Goal: Task Accomplishment & Management: Use online tool/utility

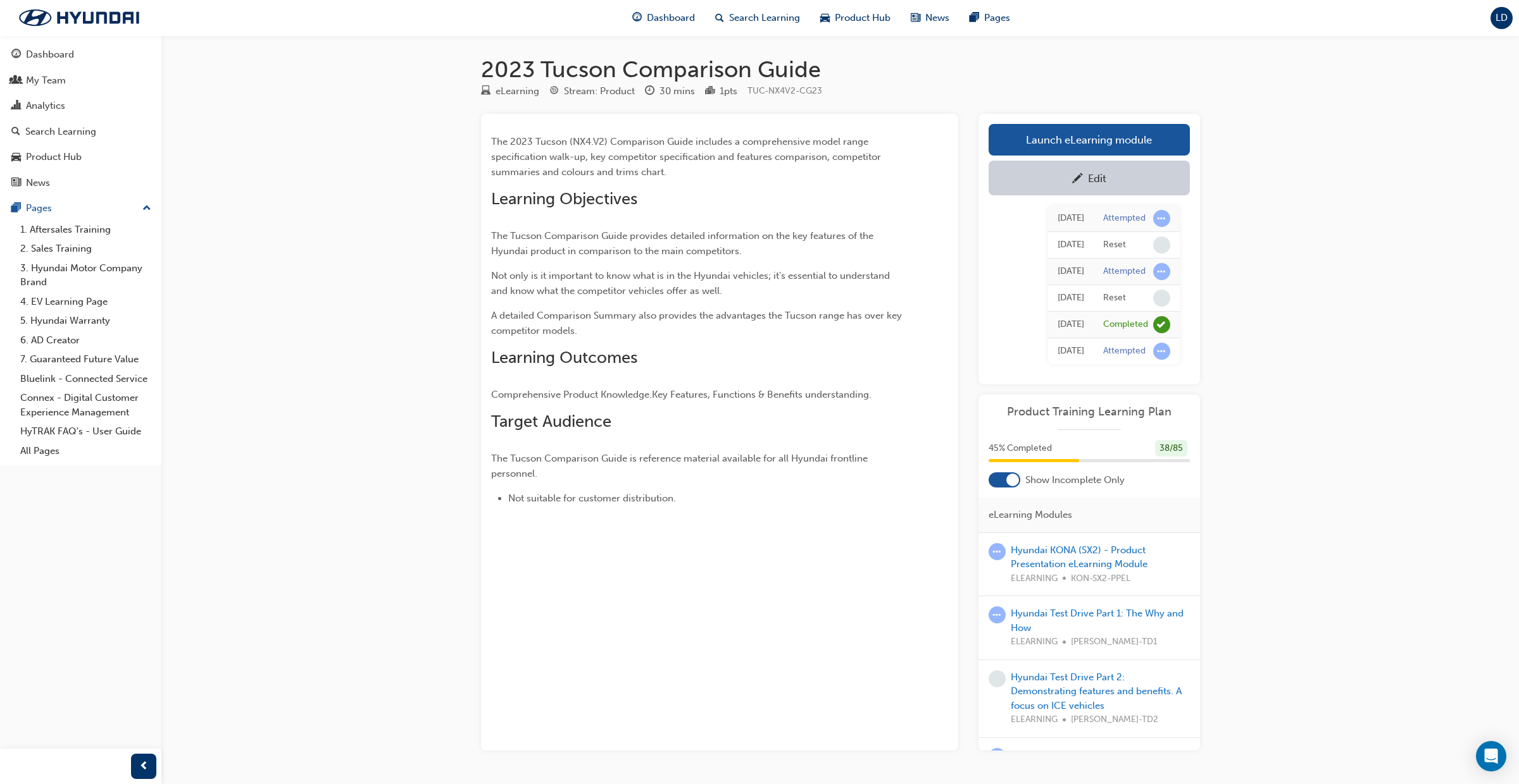
click at [1502, 22] on span "LD" at bounding box center [1501, 18] width 12 height 15
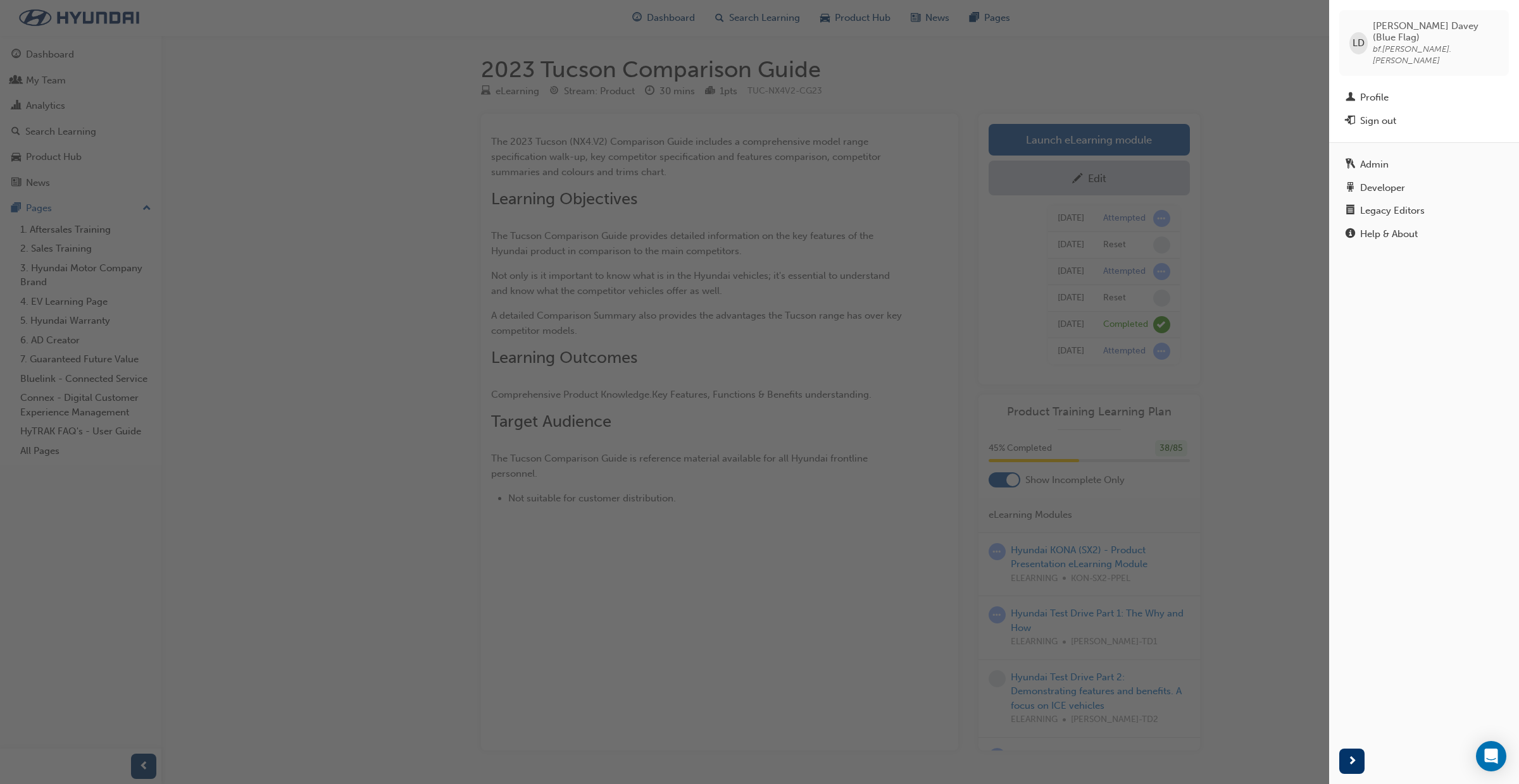
click at [276, 259] on div "button" at bounding box center [664, 392] width 1329 height 784
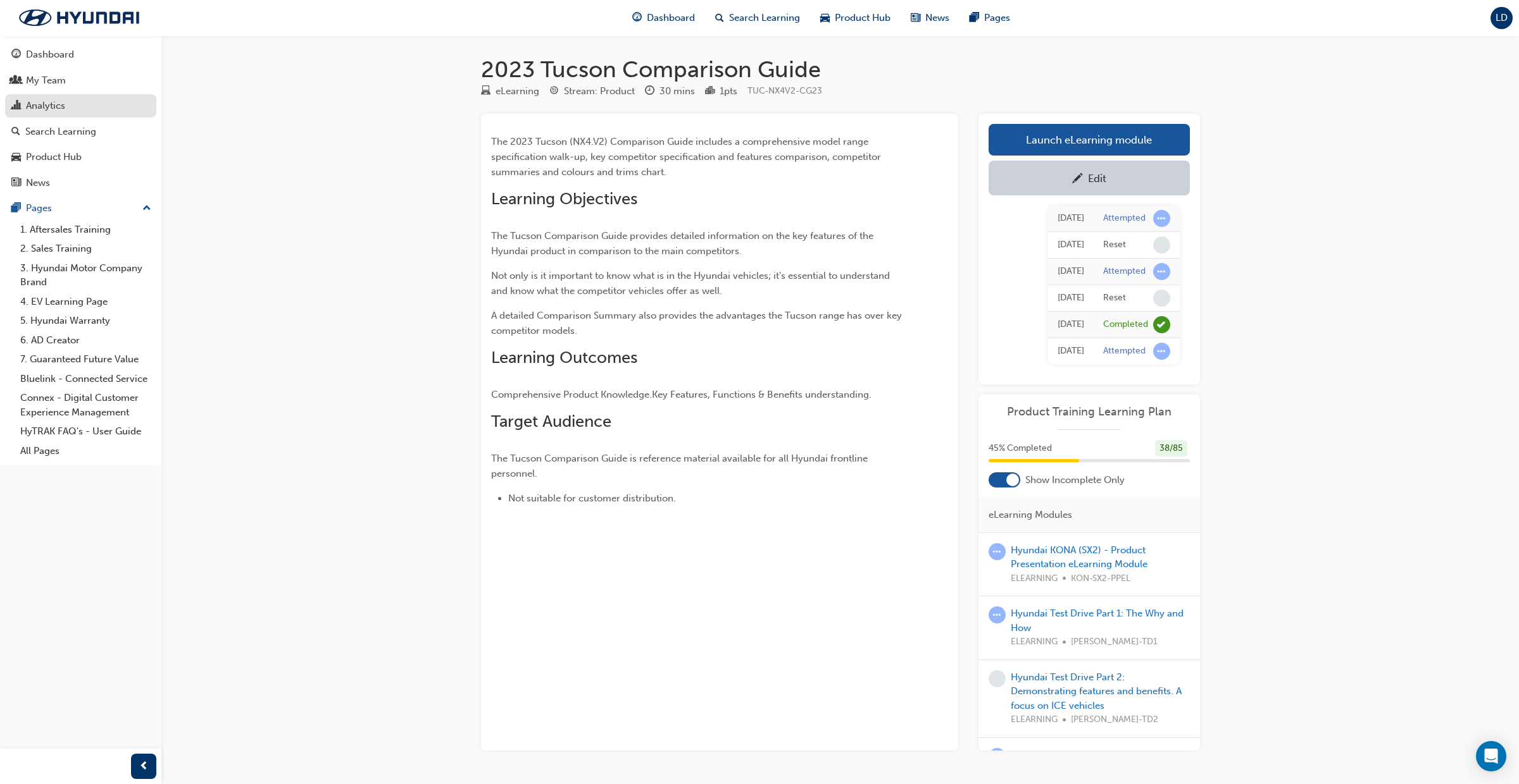
click at [59, 106] on div "Analytics" at bounding box center [46, 105] width 39 height 15
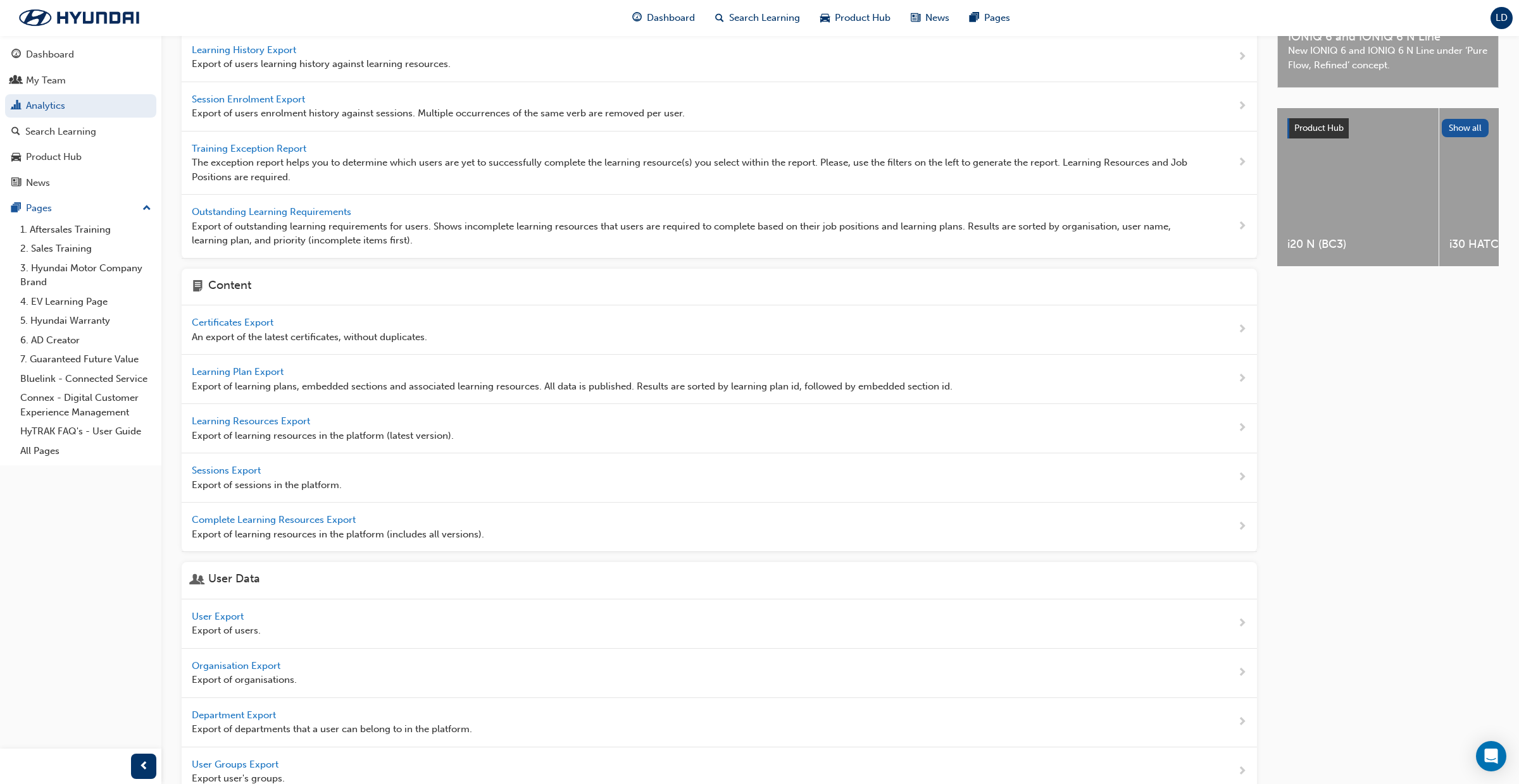
scroll to position [159, 0]
click at [234, 614] on span "User Export" at bounding box center [219, 616] width 55 height 12
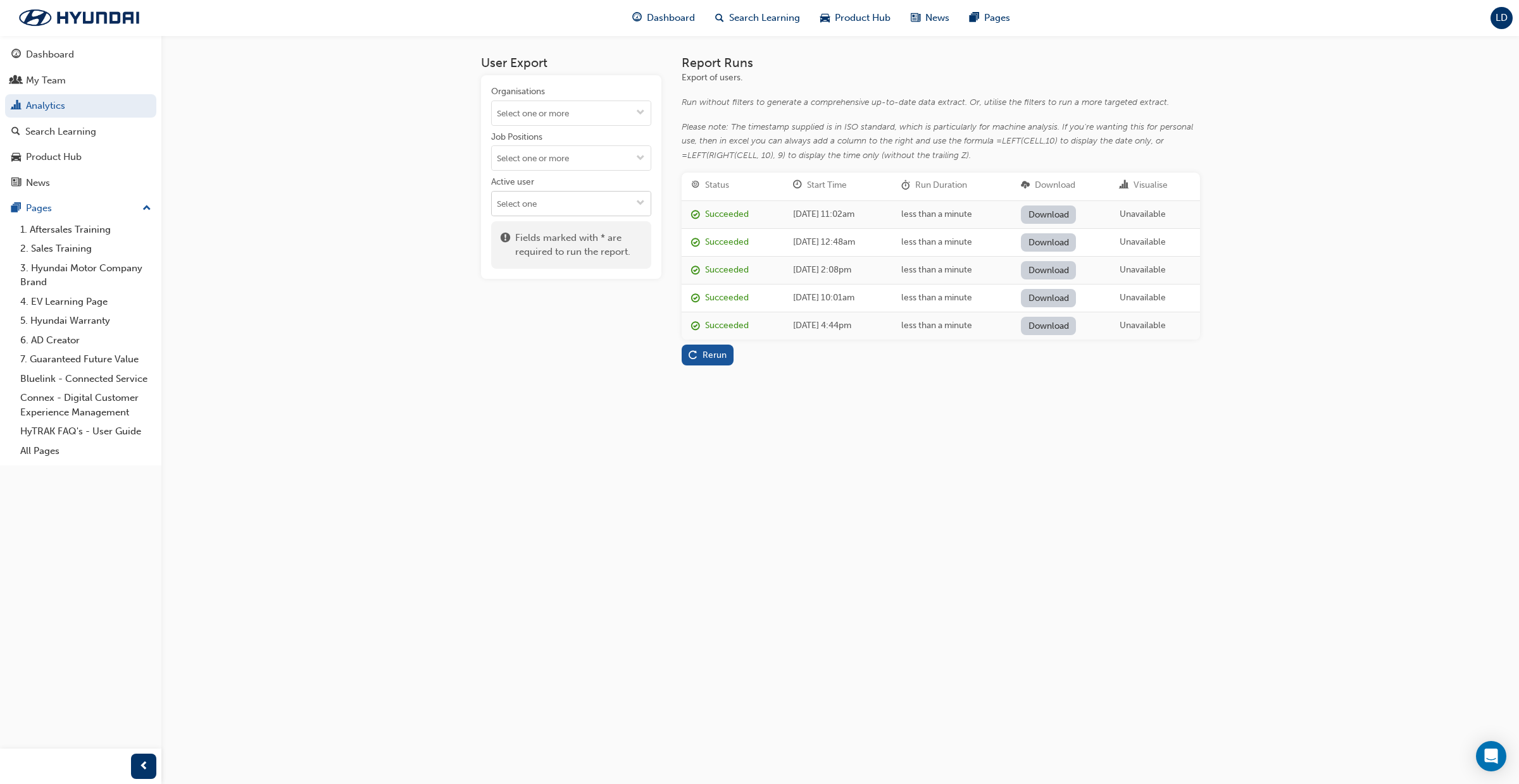
click at [640, 203] on span "down-icon" at bounding box center [640, 203] width 9 height 11
click at [595, 229] on li "Active users" at bounding box center [571, 228] width 160 height 24
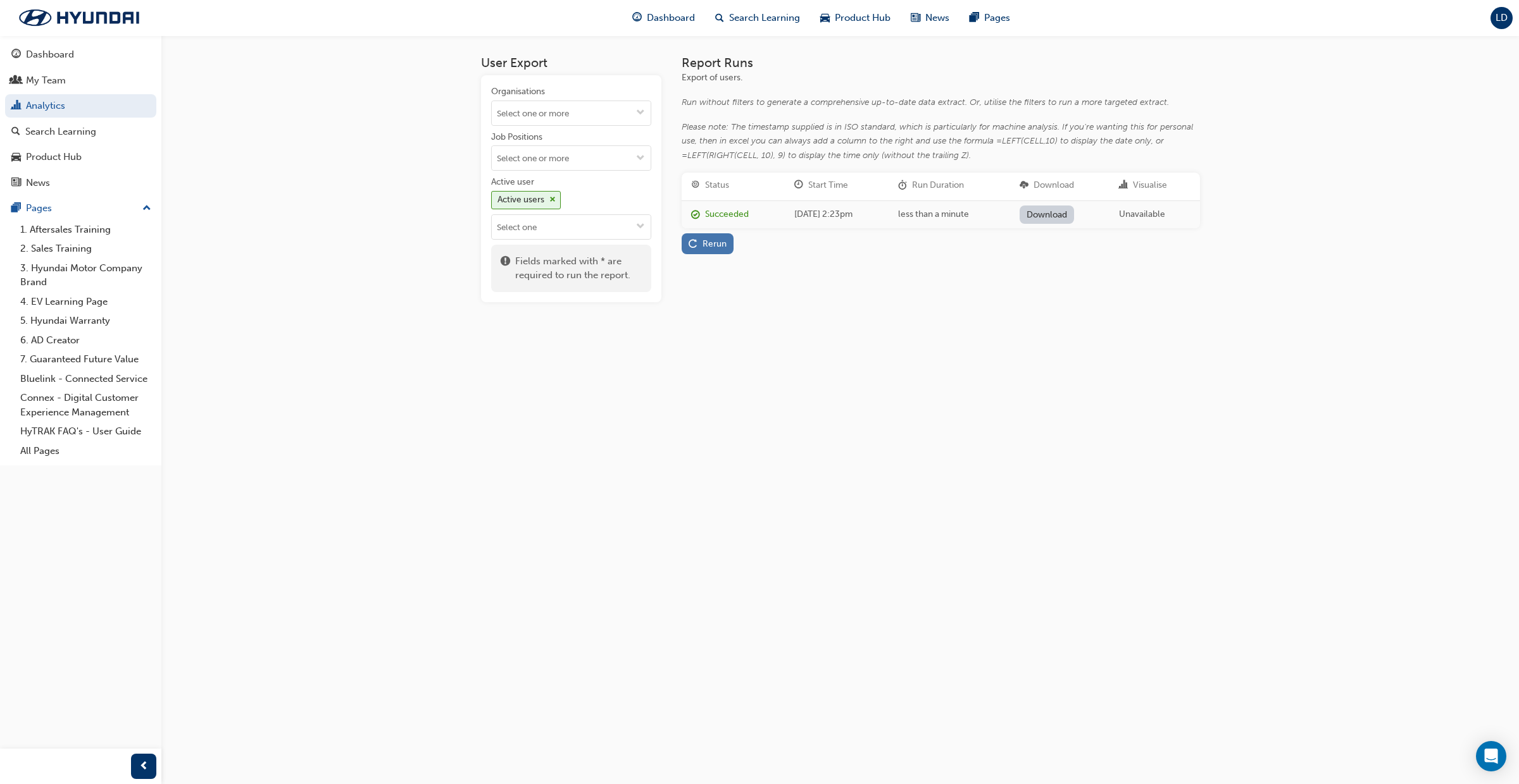
click at [709, 246] on div "Rerun" at bounding box center [714, 243] width 24 height 11
click at [1065, 213] on link "Download" at bounding box center [1047, 215] width 55 height 19
click at [1120, 455] on div "User Export Organisations Job Positions Active user Active users Fields marked …" at bounding box center [759, 392] width 1519 height 784
click at [73, 110] on link "Analytics" at bounding box center [80, 106] width 151 height 23
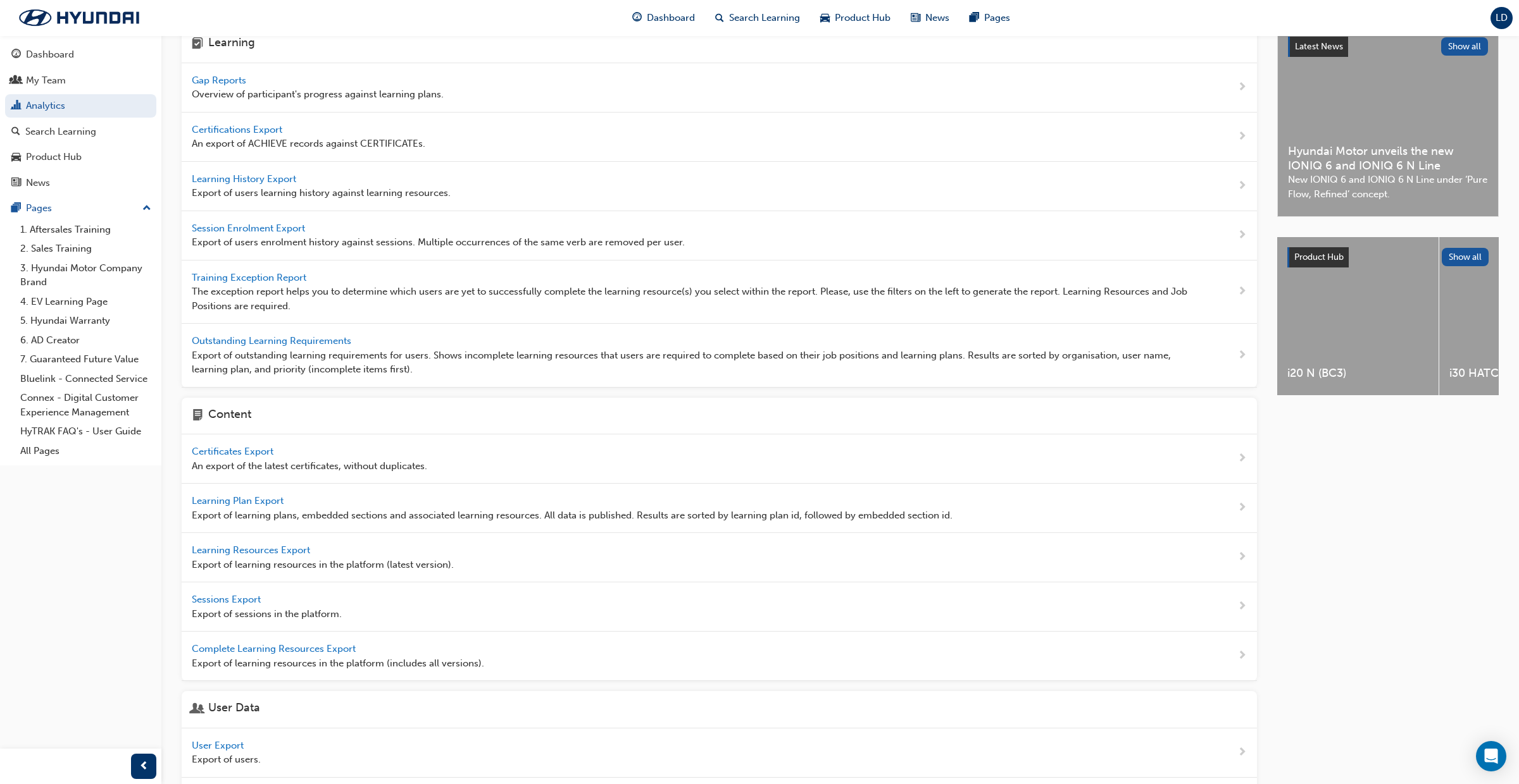
scroll to position [29, 0]
click at [246, 175] on span "Learning History Export" at bounding box center [244, 180] width 106 height 12
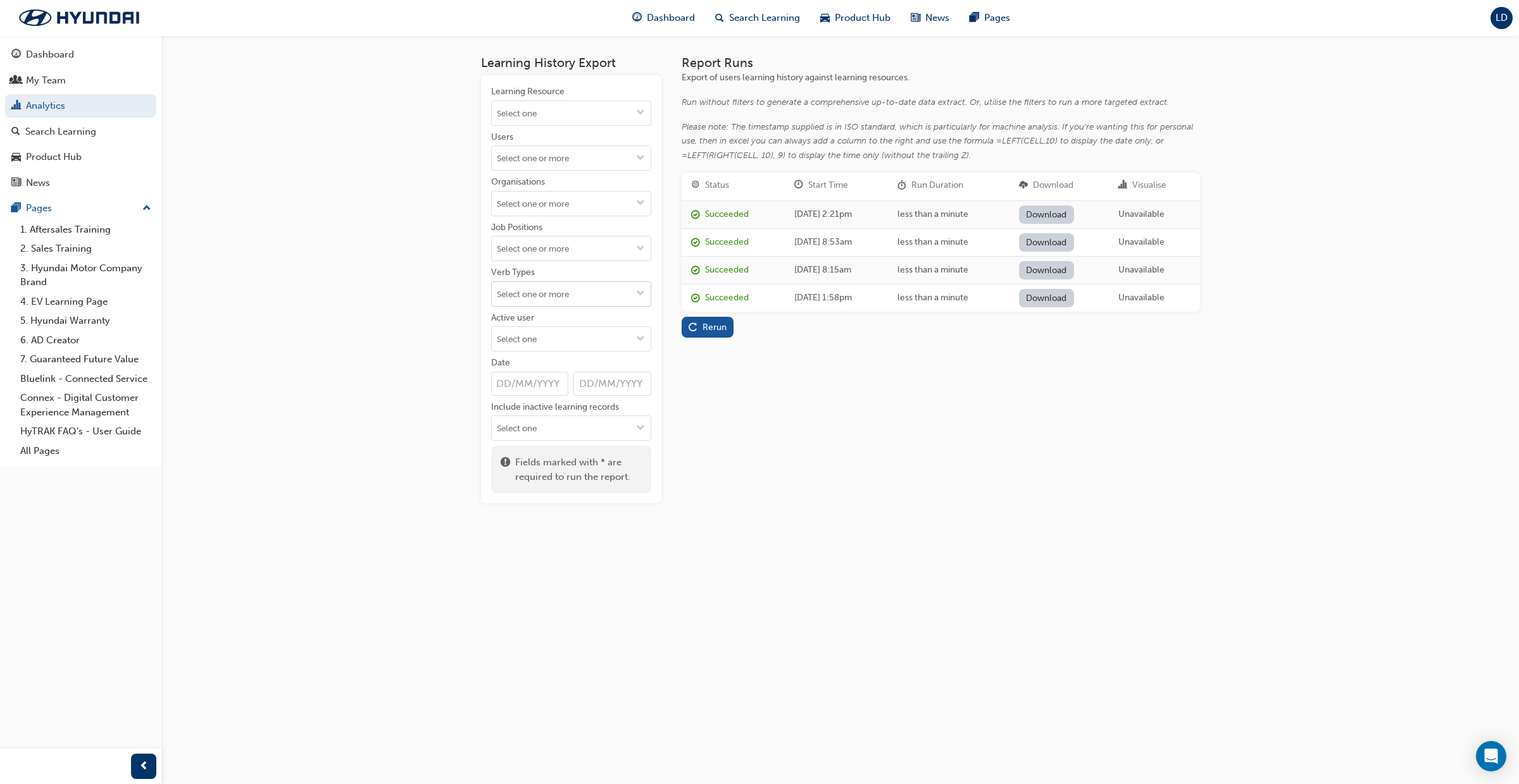
click at [640, 292] on span "down-icon" at bounding box center [640, 294] width 9 height 11
type input "pas"
click at [570, 318] on li "PASS" at bounding box center [571, 318] width 160 height 24
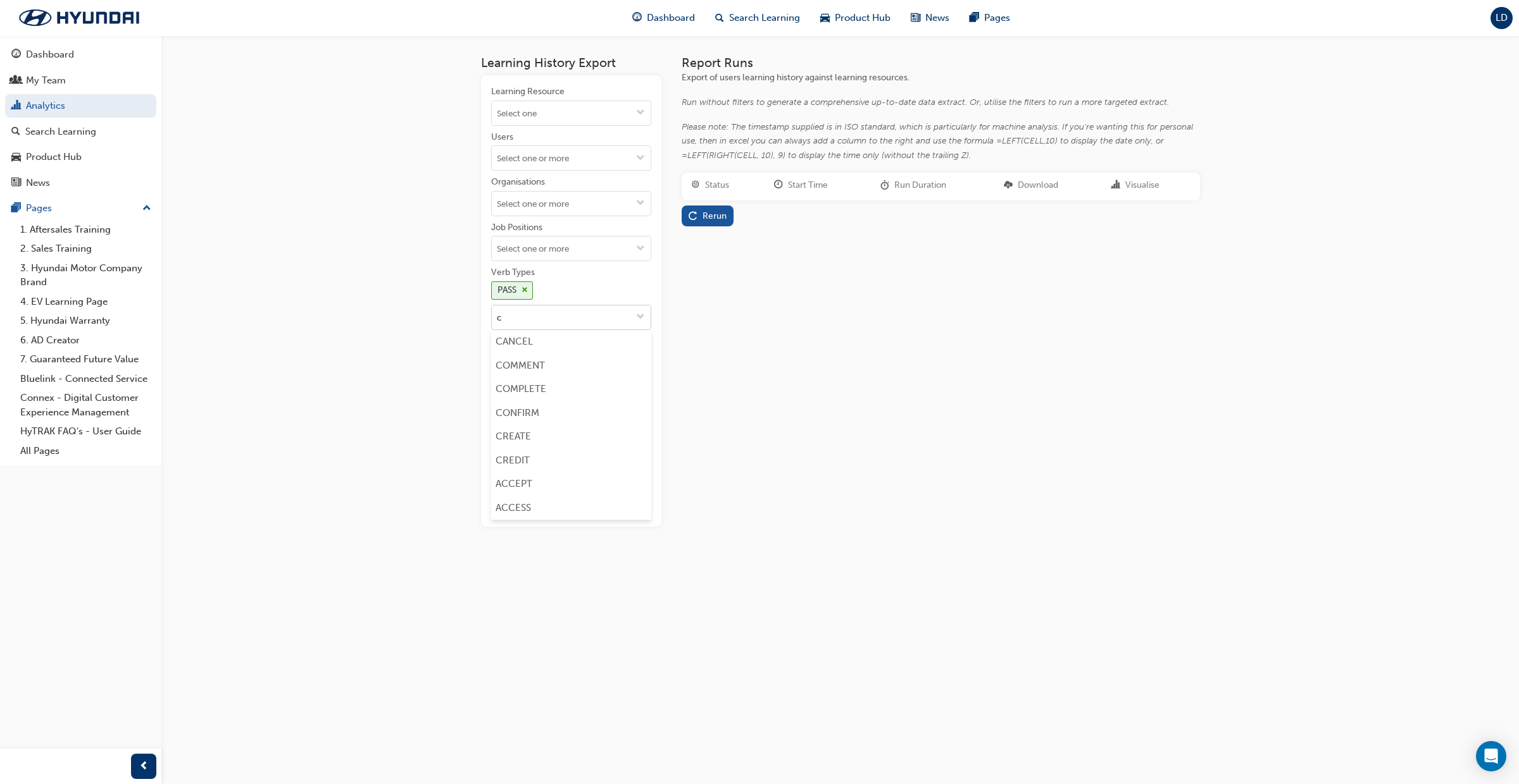
type input "co"
click at [566, 360] on li "COMPLETE" at bounding box center [571, 365] width 160 height 24
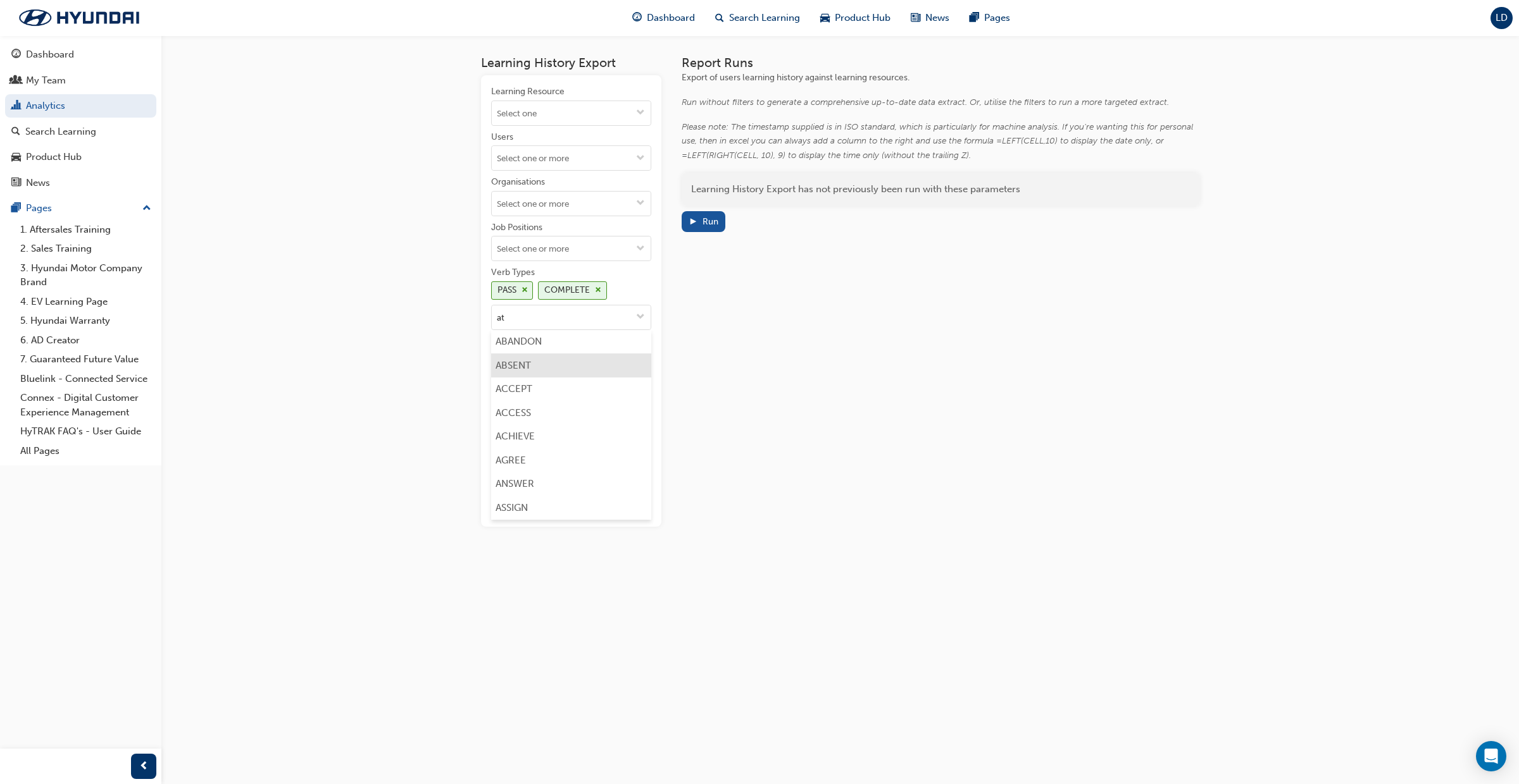
type input "att"
click at [563, 363] on li "ATTEND" at bounding box center [571, 365] width 160 height 24
type input "cred"
click at [564, 375] on li "CREDIT" at bounding box center [571, 365] width 160 height 24
click at [599, 432] on input "Date" at bounding box center [612, 431] width 78 height 24
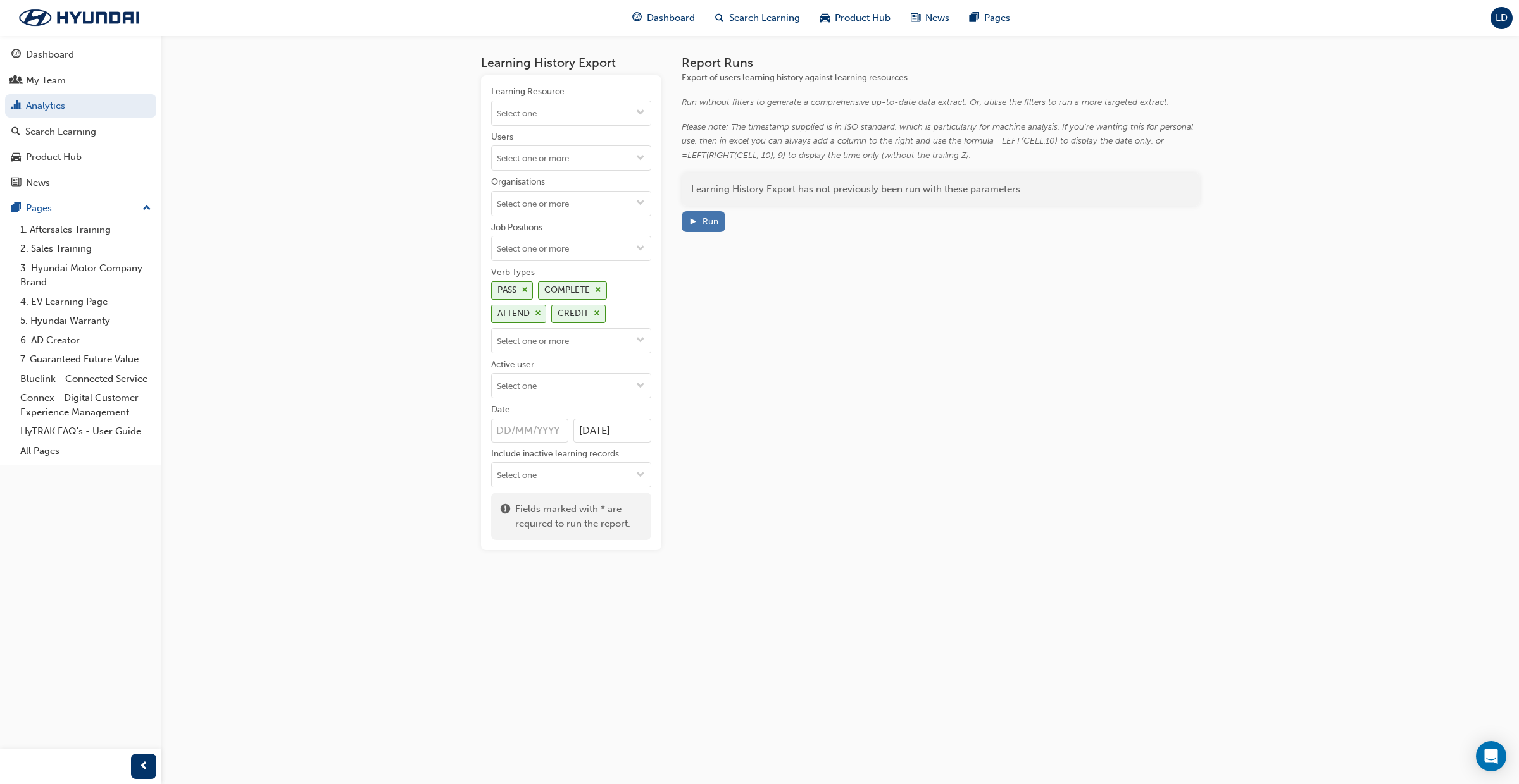
type input "[DATE]"
click at [696, 219] on div "Run" at bounding box center [703, 222] width 29 height 14
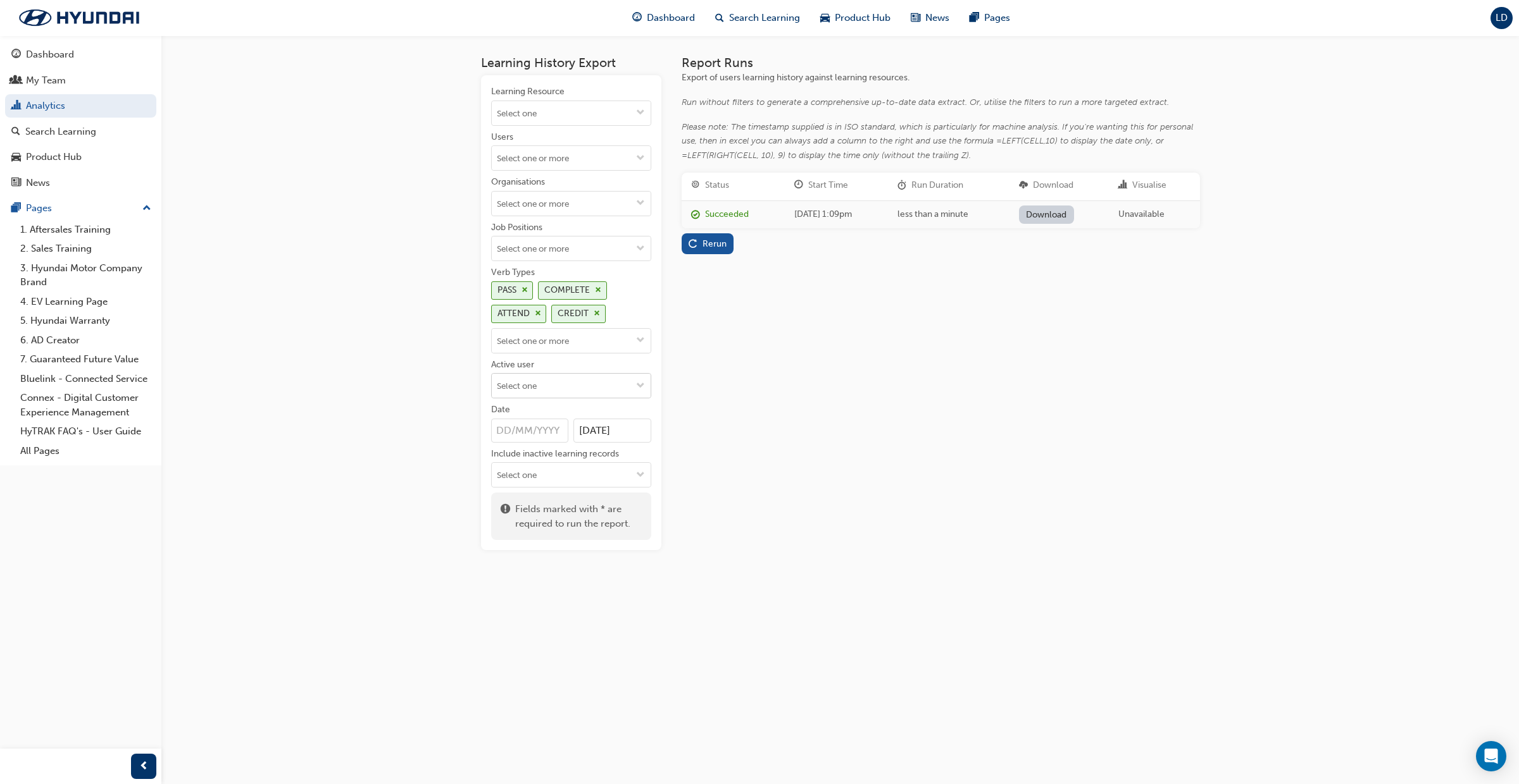
click at [635, 386] on button "Active user" at bounding box center [640, 386] width 21 height 24
click at [613, 410] on li "Active users" at bounding box center [571, 410] width 160 height 24
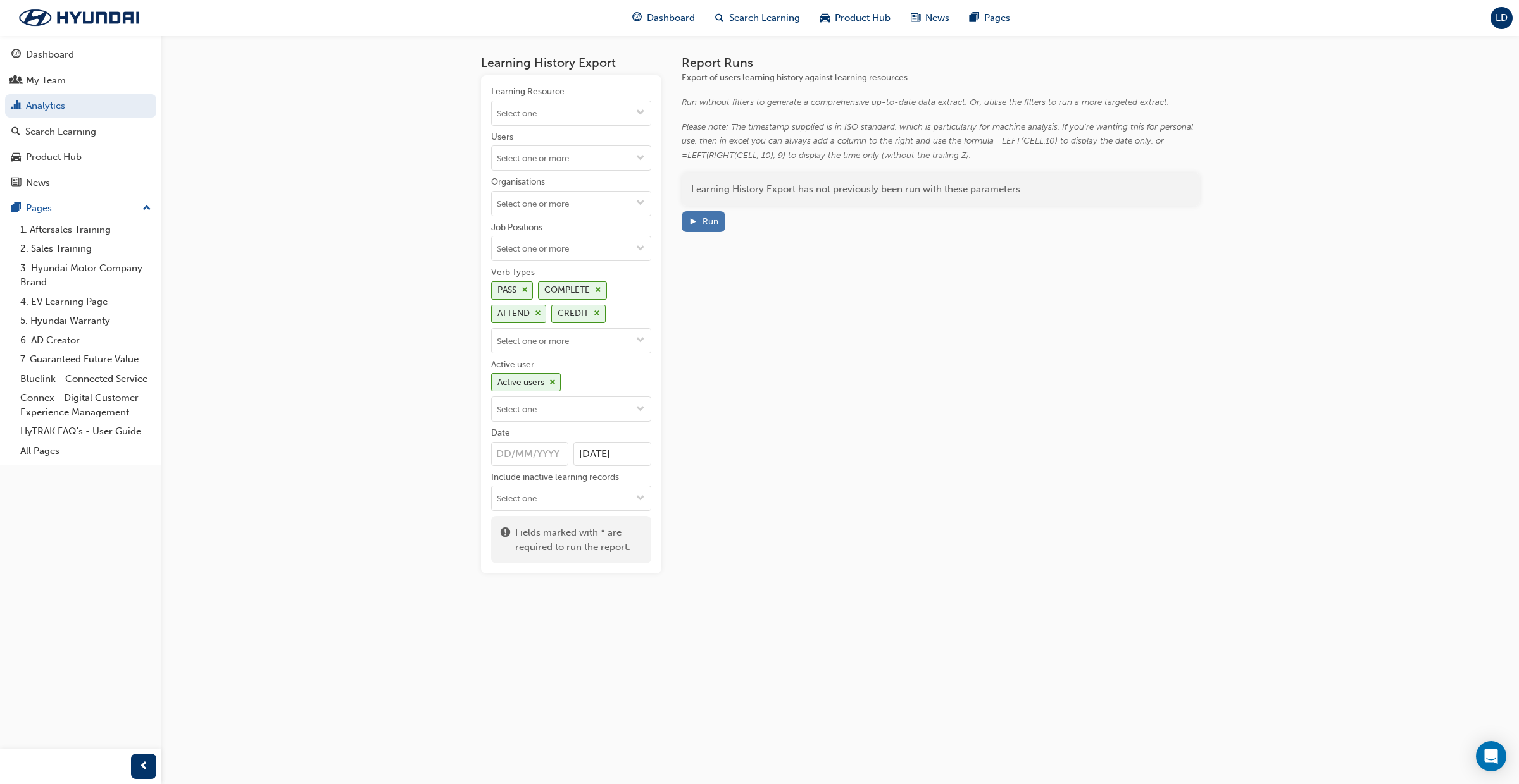
click at [703, 226] on div "Run" at bounding box center [710, 222] width 16 height 11
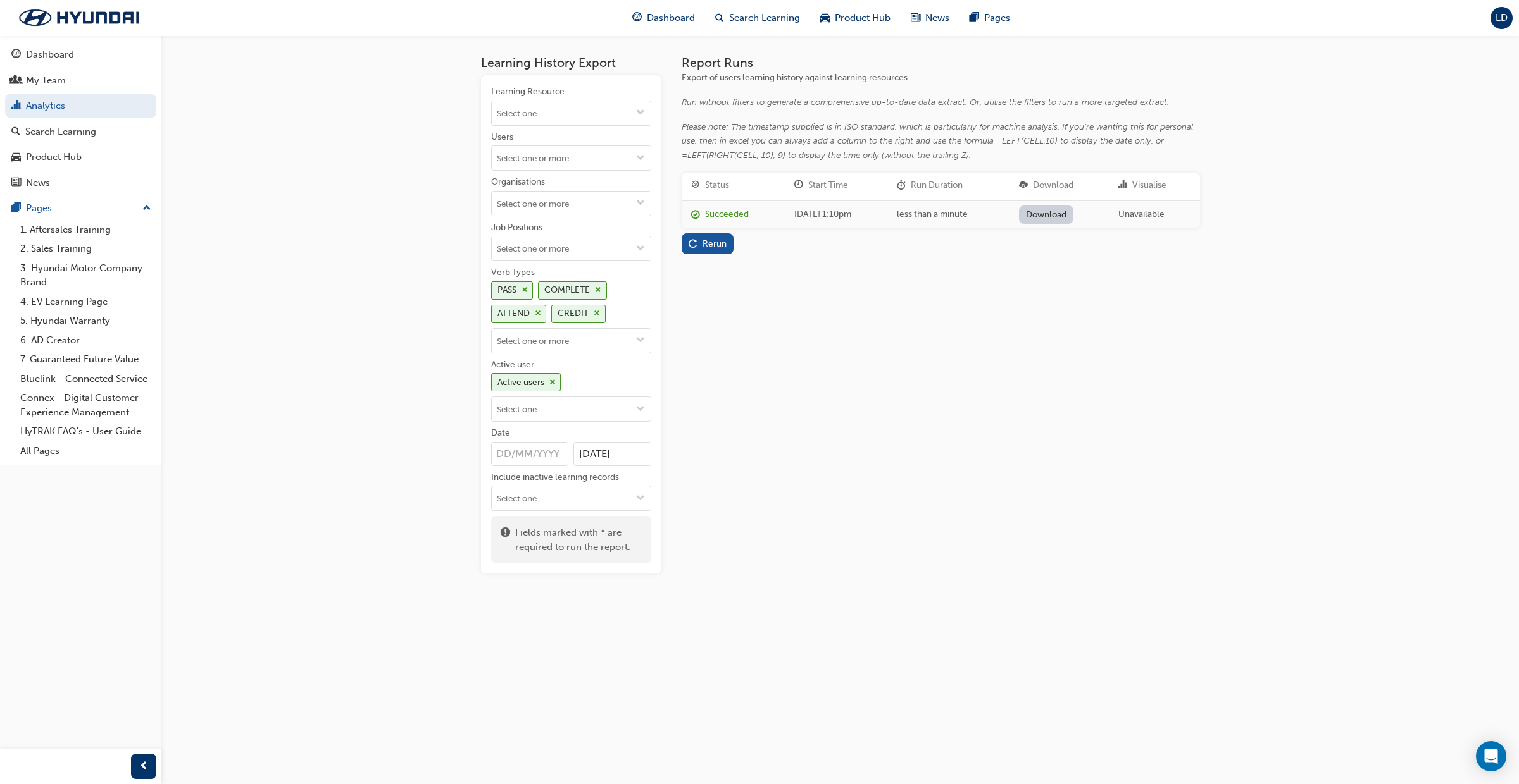
click at [1063, 216] on link "Download" at bounding box center [1046, 215] width 55 height 19
